Goal: Navigation & Orientation: Find specific page/section

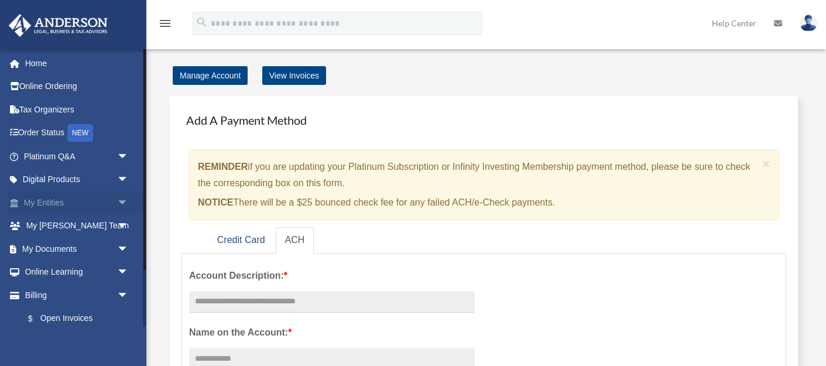
click at [120, 201] on span "arrow_drop_down" at bounding box center [128, 203] width 23 height 24
click at [98, 293] on link "Binder Walkthrough" at bounding box center [81, 294] width 130 height 23
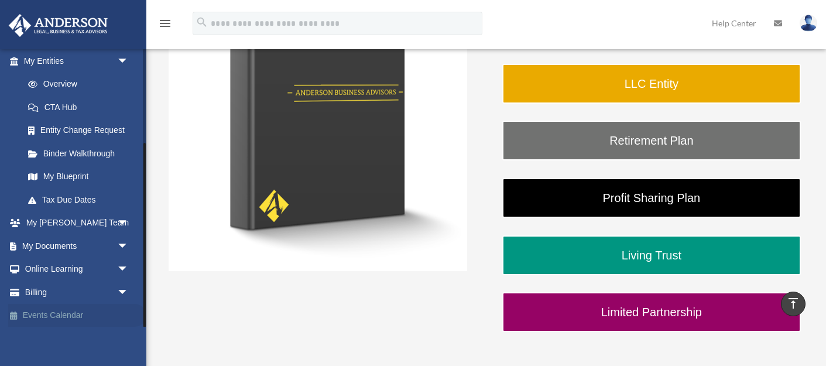
scroll to position [139, 0]
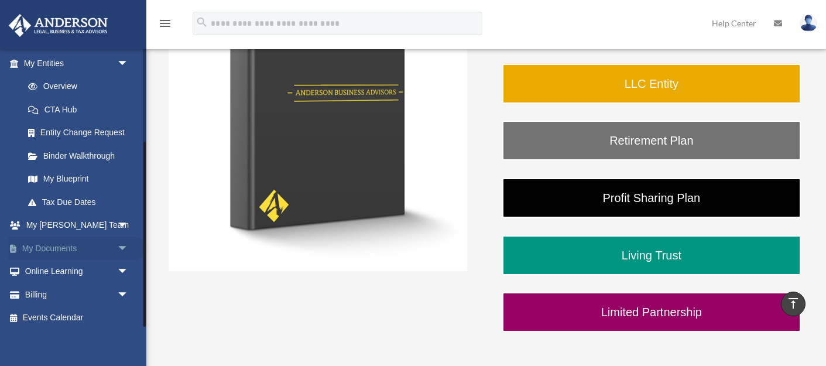
click at [112, 241] on link "My Documents arrow_drop_down" at bounding box center [77, 248] width 138 height 23
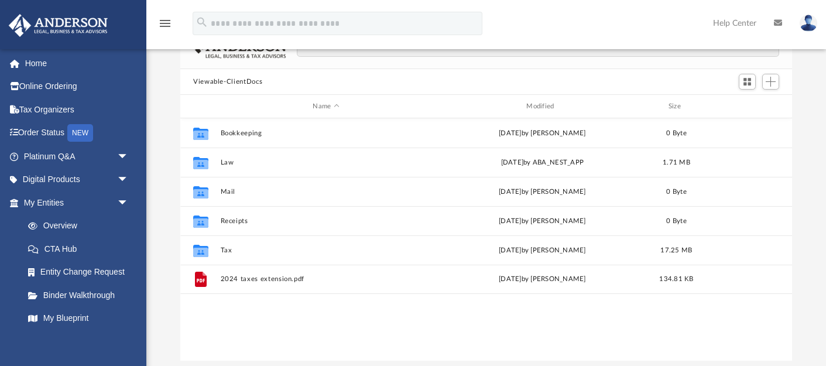
scroll to position [86, 0]
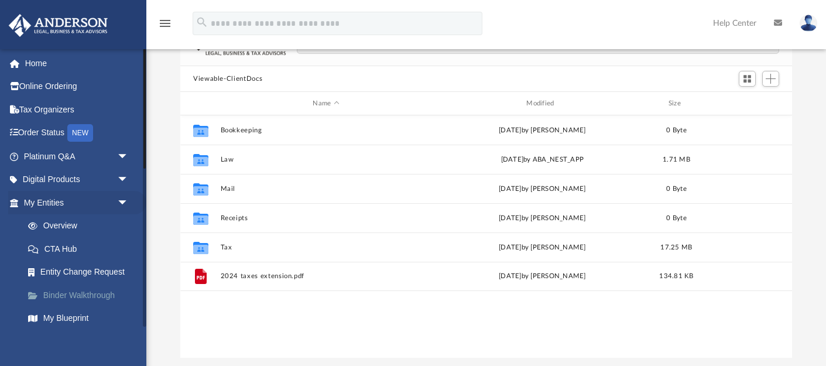
click at [90, 290] on link "Binder Walkthrough" at bounding box center [81, 294] width 130 height 23
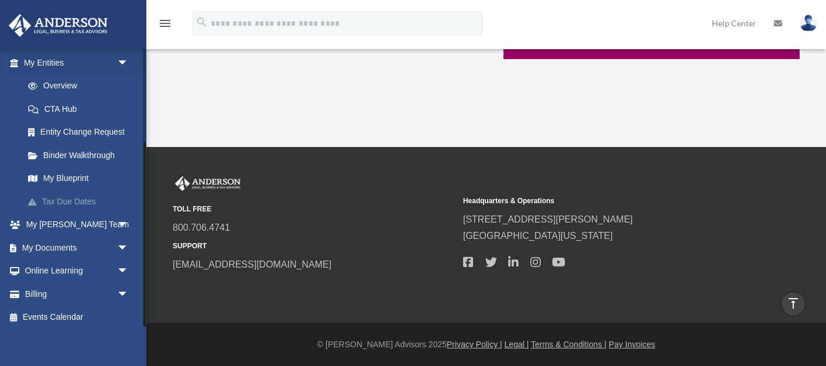
scroll to position [139, 0]
click at [71, 245] on link "My Documents arrow_drop_down" at bounding box center [77, 248] width 138 height 23
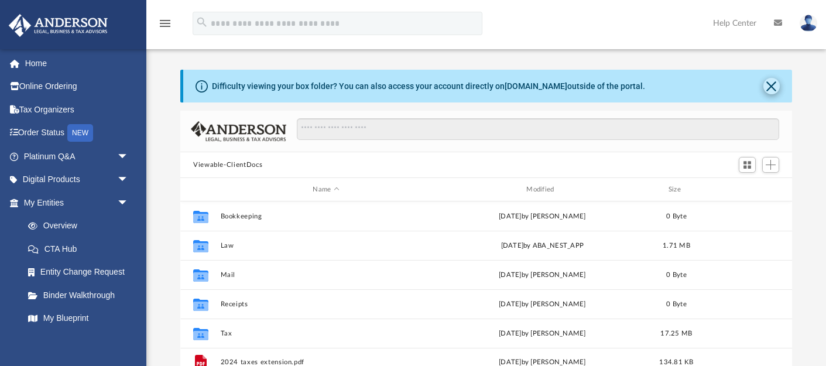
click at [772, 87] on button "Close" at bounding box center [772, 86] width 16 height 16
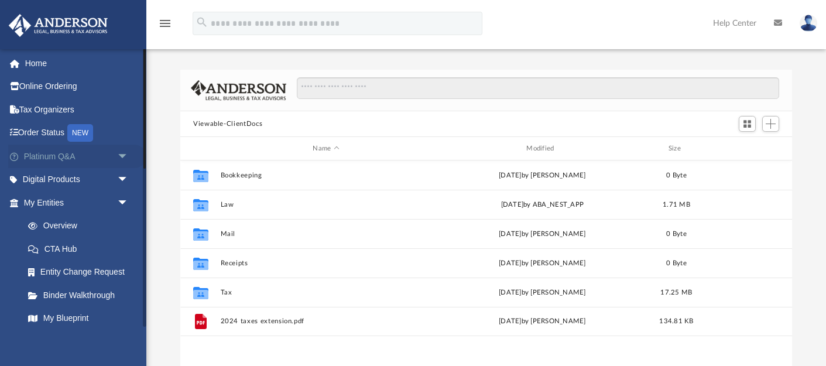
click at [128, 152] on span "arrow_drop_down" at bounding box center [128, 157] width 23 height 24
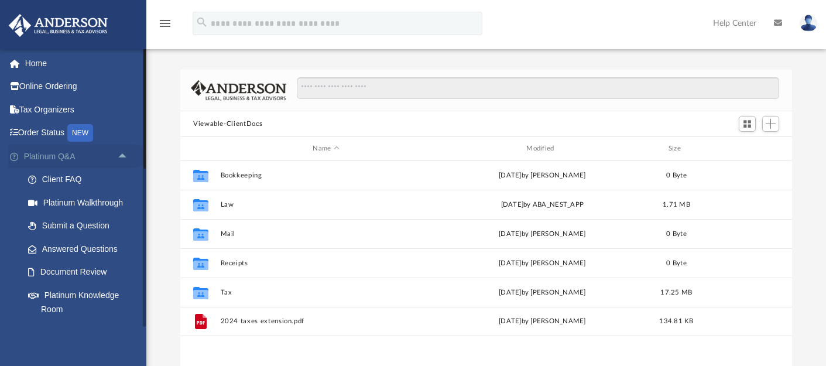
click at [128, 152] on span "arrow_drop_up" at bounding box center [128, 157] width 23 height 24
